Goal: Task Accomplishment & Management: Complete application form

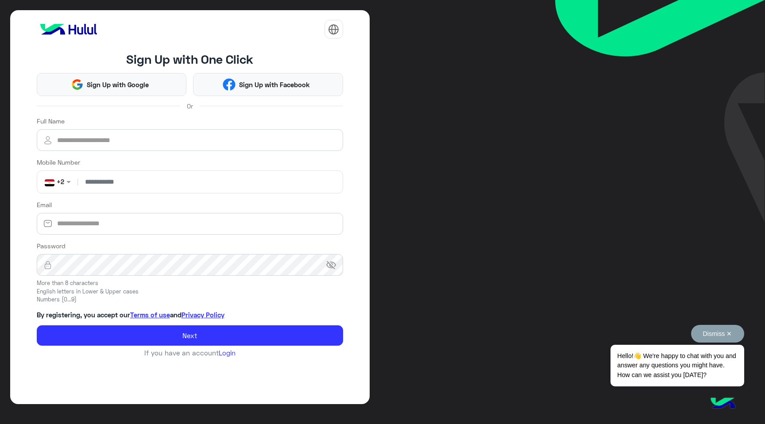
click at [713, 331] on button "Dismiss ✕" at bounding box center [717, 334] width 53 height 18
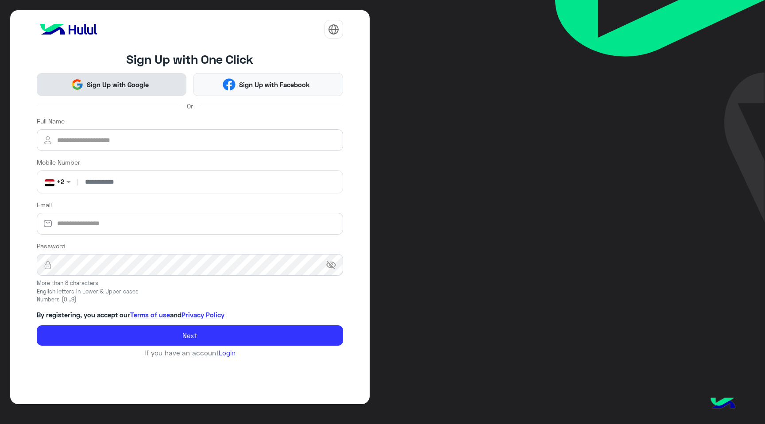
click at [138, 78] on button "Sign Up with Google" at bounding box center [112, 84] width 150 height 23
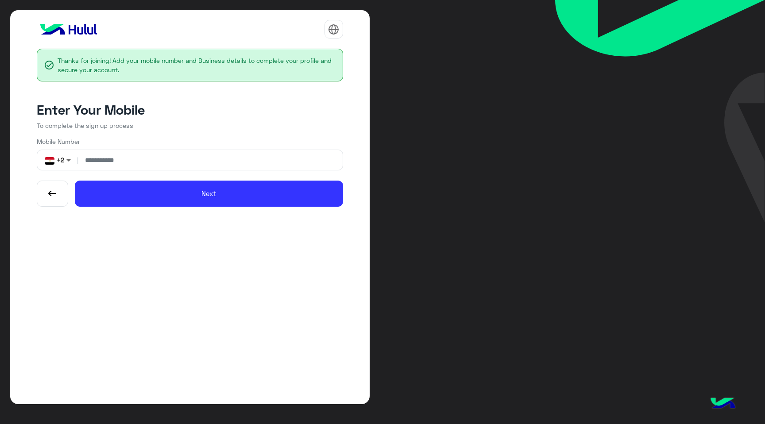
click at [68, 161] on span at bounding box center [69, 159] width 11 height 9
type input "*"
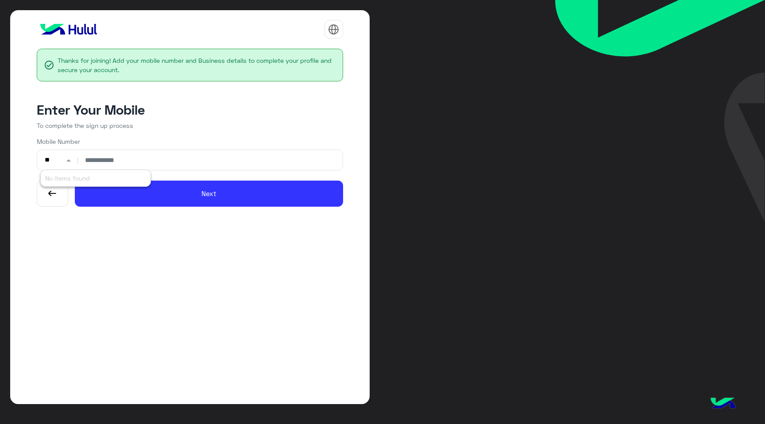
type input "*"
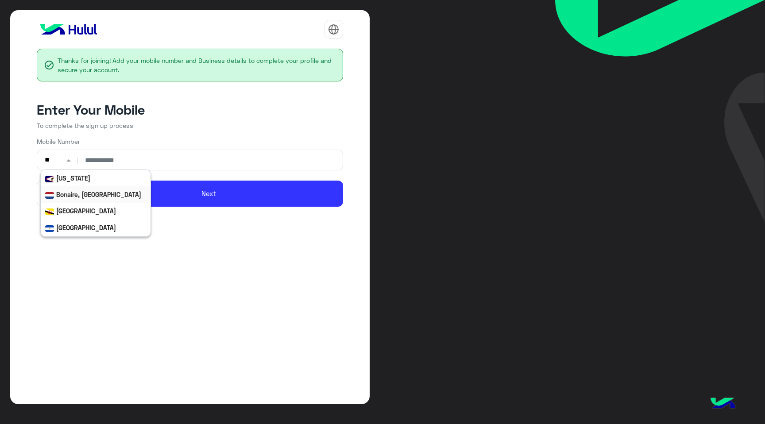
type input "***"
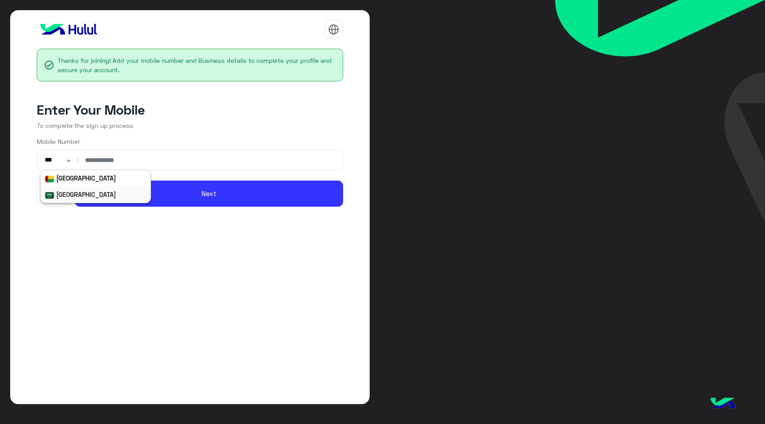
click at [105, 197] on div "[GEOGRAPHIC_DATA]" at bounding box center [96, 194] width 110 height 16
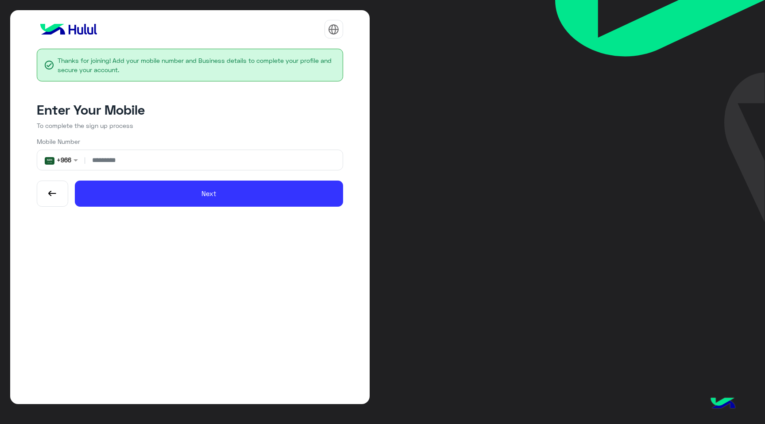
click at [137, 165] on input "number" at bounding box center [213, 160] width 252 height 20
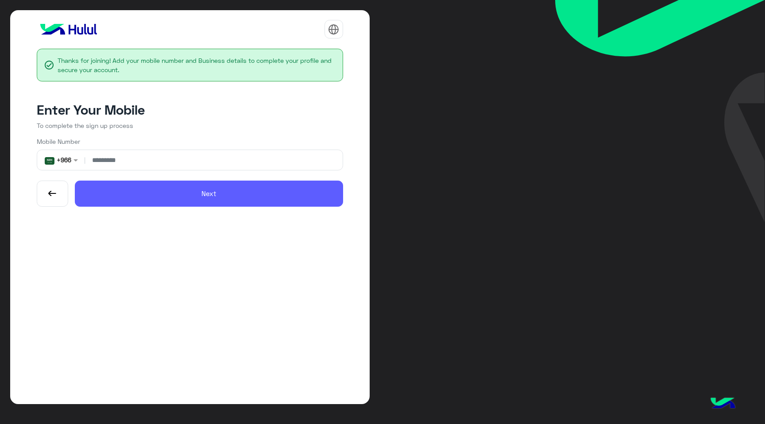
type input "*********"
click at [283, 201] on button "Next" at bounding box center [209, 194] width 268 height 26
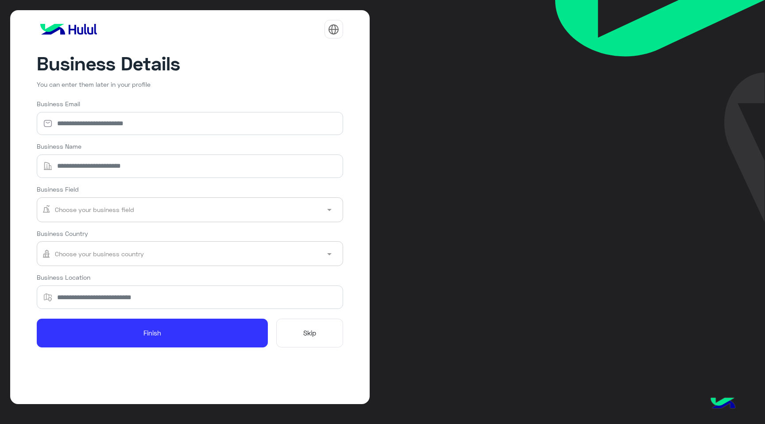
click at [301, 315] on form "Business Email Business Name Business Field Choose your business field Business…" at bounding box center [190, 223] width 306 height 248
click at [319, 341] on button "Skip" at bounding box center [309, 333] width 67 height 28
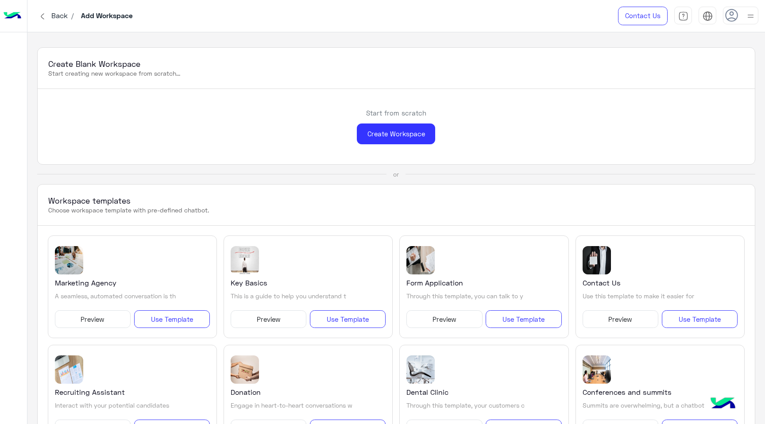
click at [64, 16] on span "Back" at bounding box center [59, 15] width 23 height 8
click at [408, 133] on div "Create Workspace" at bounding box center [396, 133] width 78 height 21
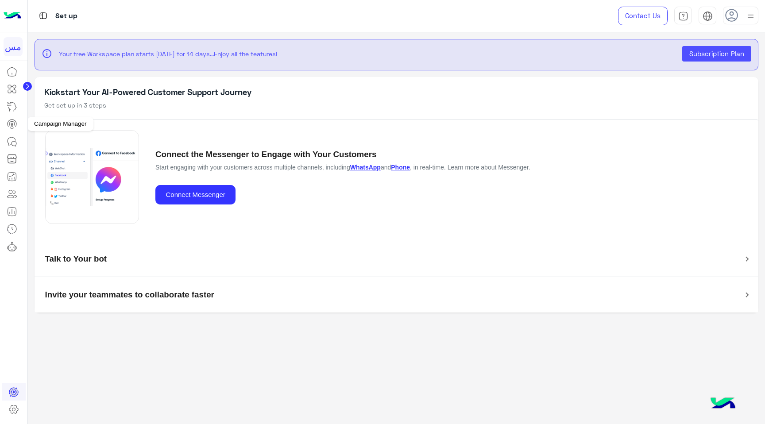
click at [19, 127] on link at bounding box center [12, 124] width 24 height 18
click at [12, 144] on icon at bounding box center [12, 141] width 11 height 11
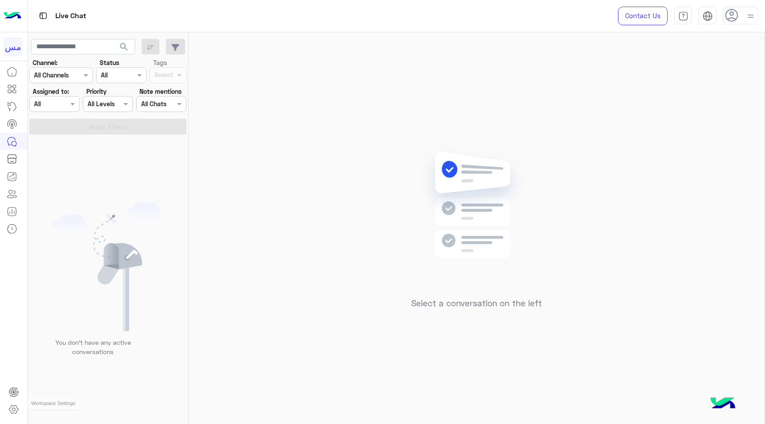
click at [15, 410] on icon at bounding box center [13, 409] width 11 height 11
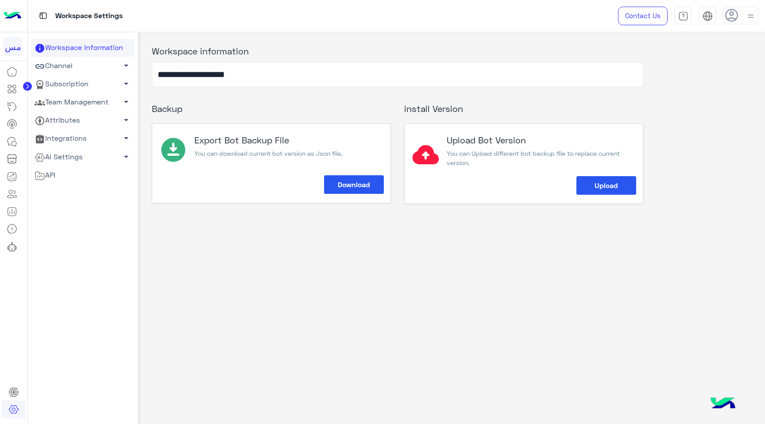
click at [98, 68] on link "Channel arrow_drop_down" at bounding box center [83, 66] width 104 height 18
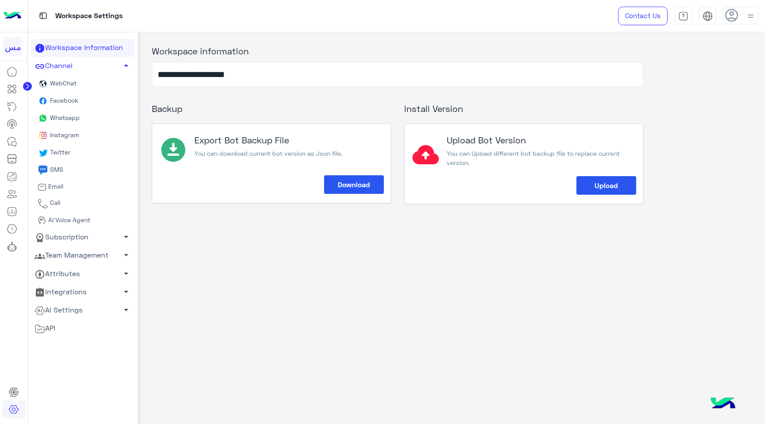
click at [77, 117] on span "Whatsapp" at bounding box center [63, 118] width 31 height 8
